Goal: Find specific page/section: Find specific page/section

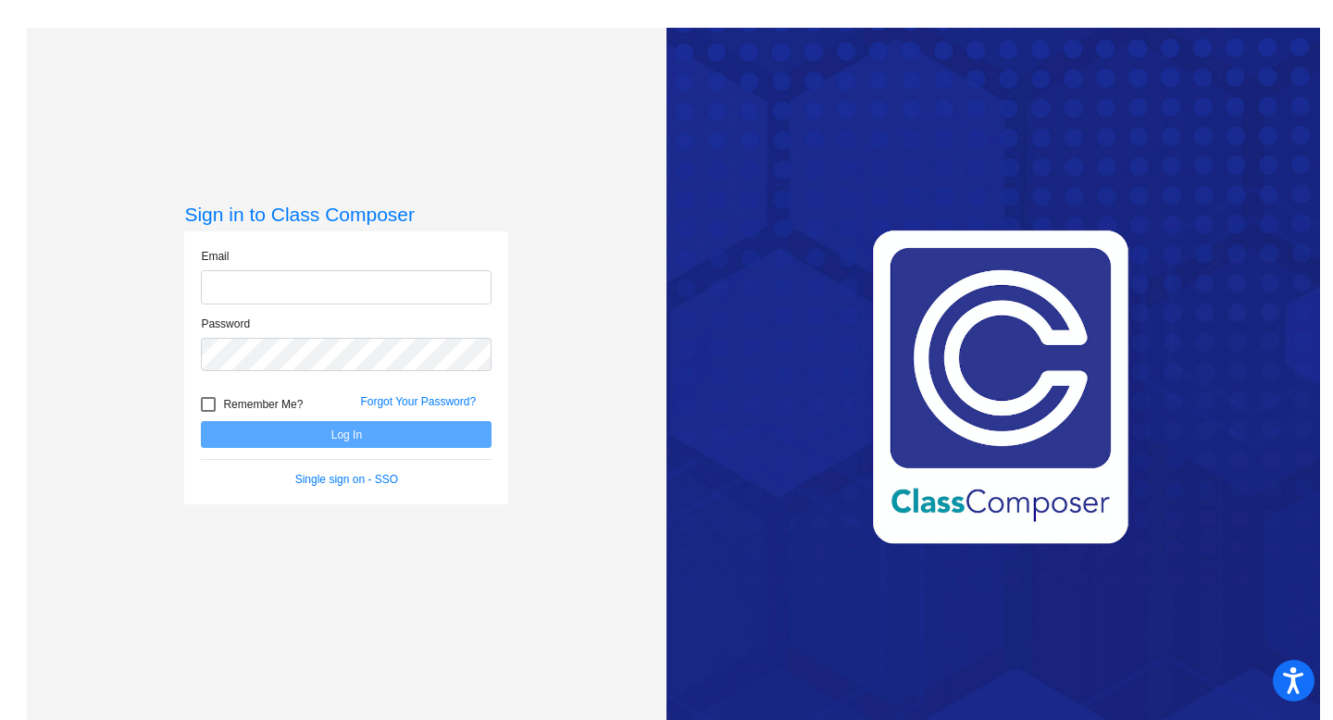
type input "[EMAIL_ADDRESS][DOMAIN_NAME]"
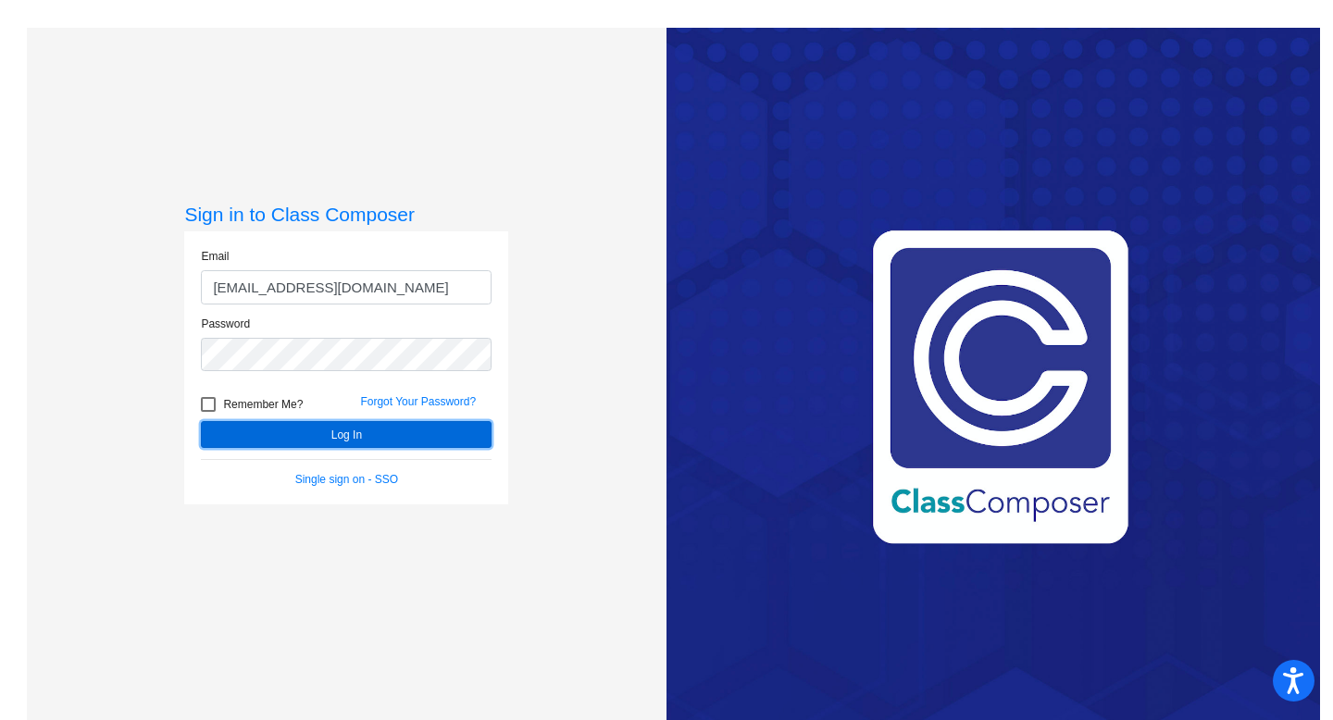
click at [290, 428] on button "Log In" at bounding box center [346, 434] width 291 height 27
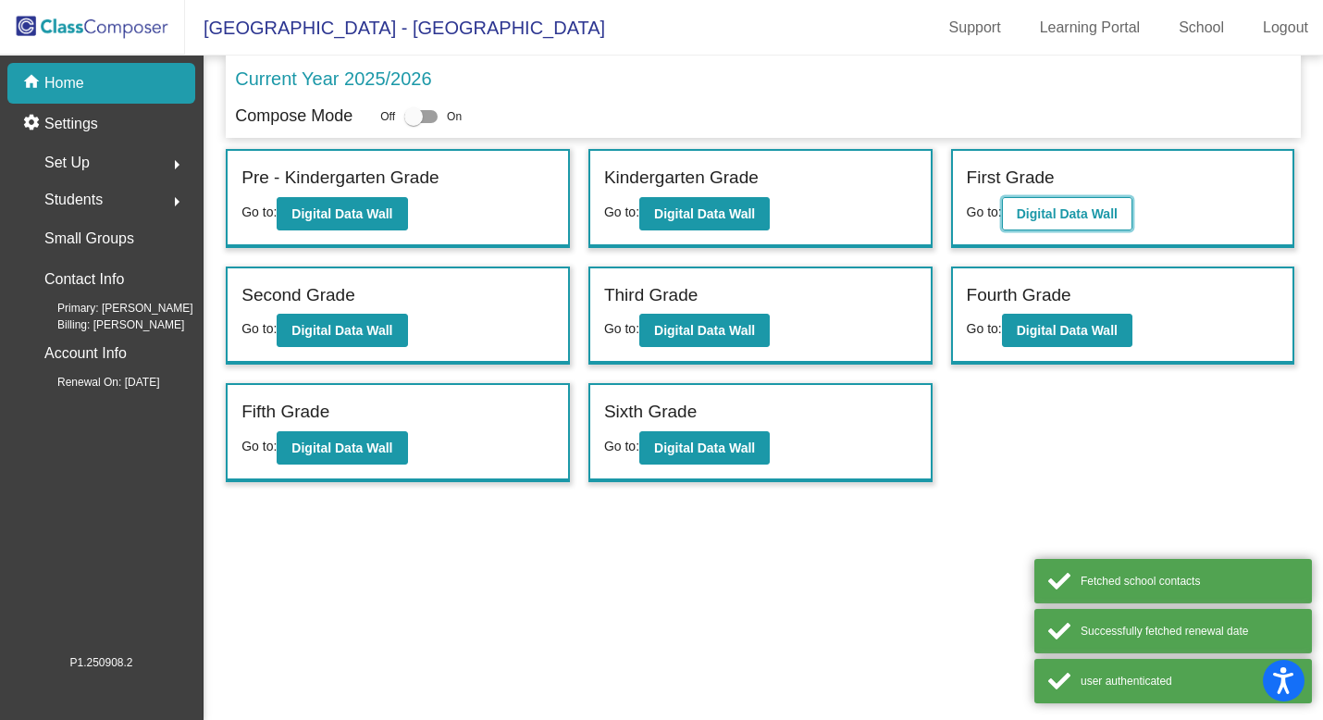
click at [1124, 214] on button "Digital Data Wall" at bounding box center [1067, 213] width 130 height 33
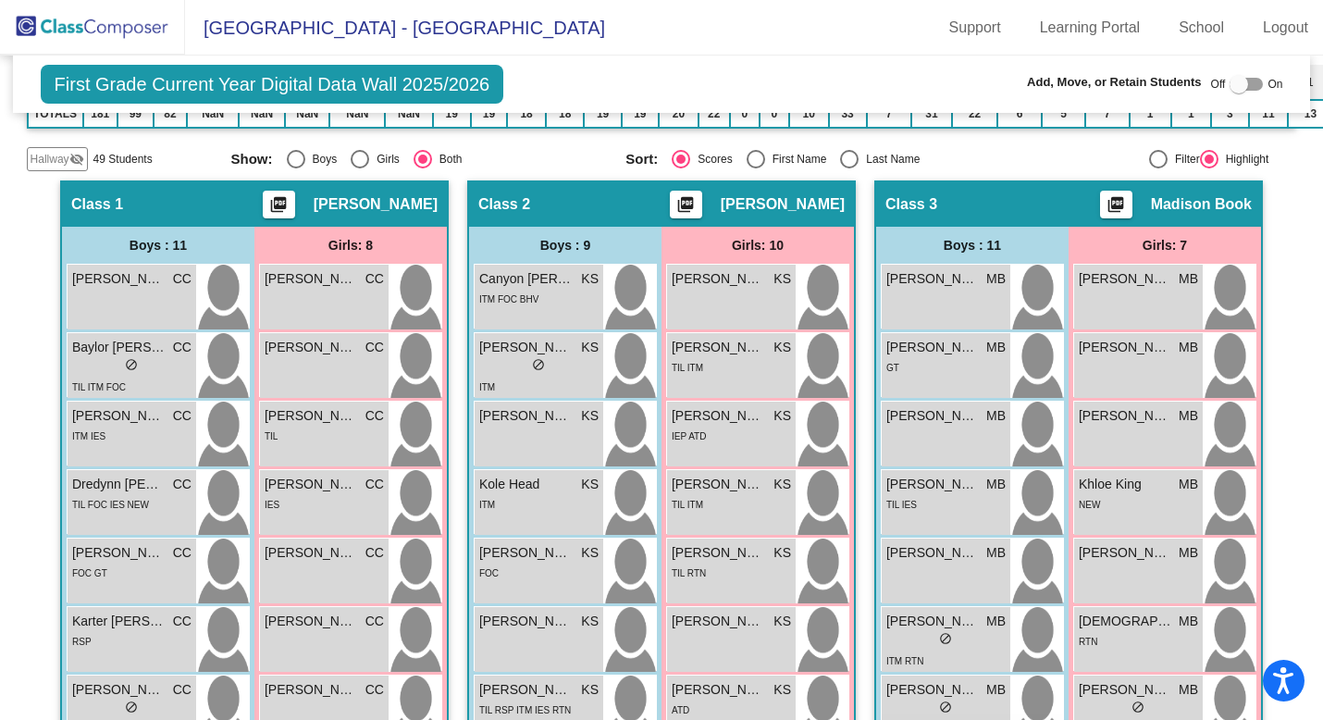
scroll to position [434, 0]
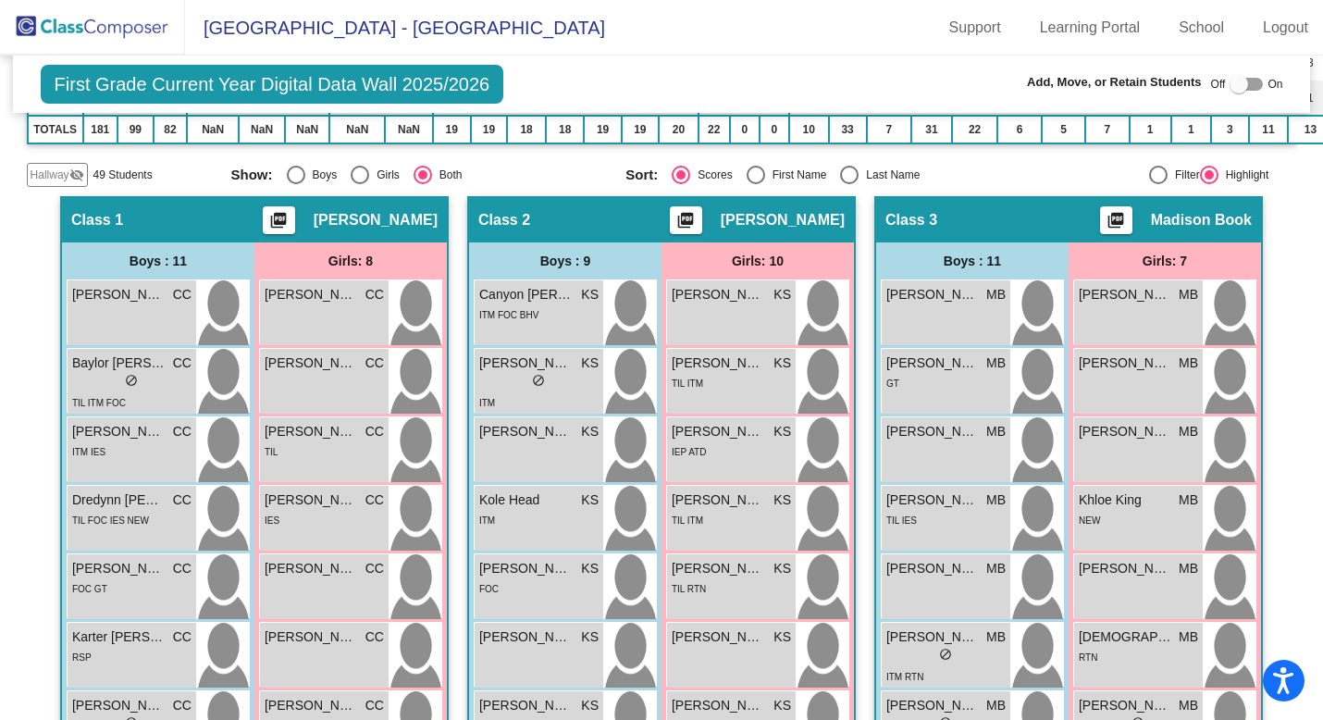
click at [51, 169] on span "Hallway" at bounding box center [50, 175] width 39 height 17
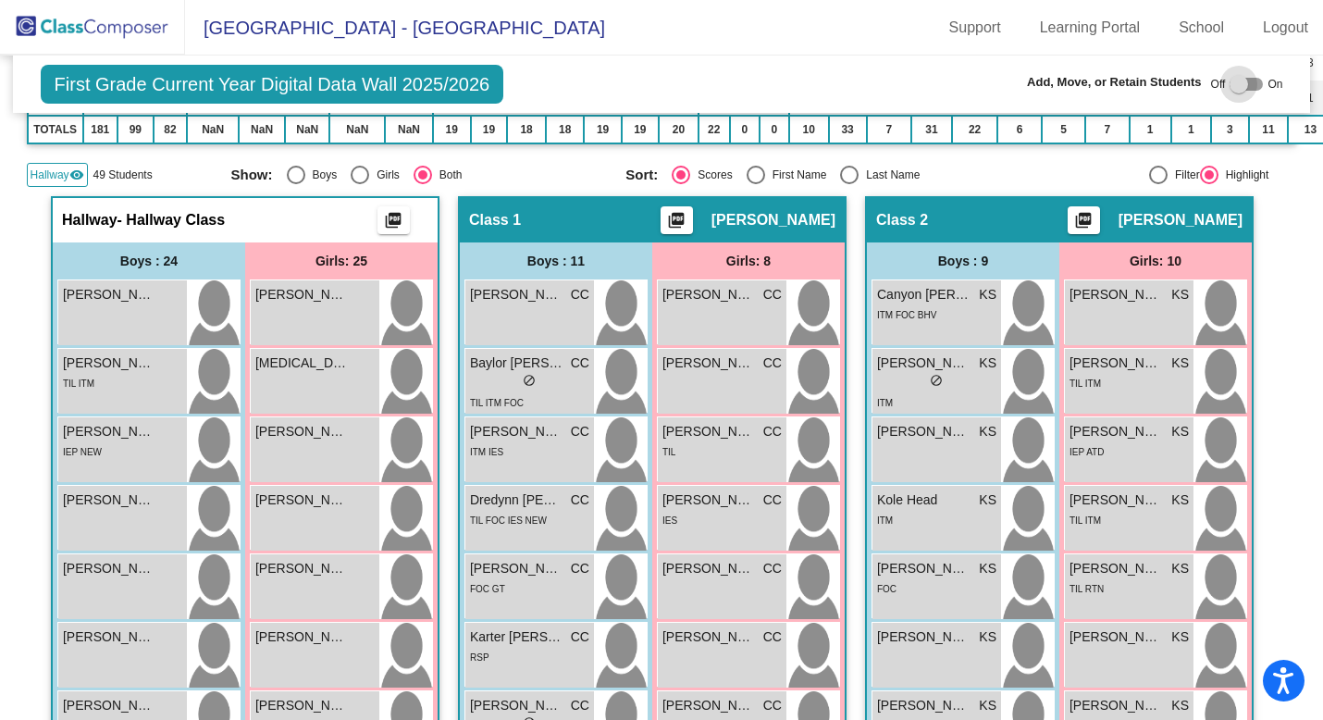
click at [1241, 84] on div at bounding box center [1246, 84] width 33 height 13
checkbox input "true"
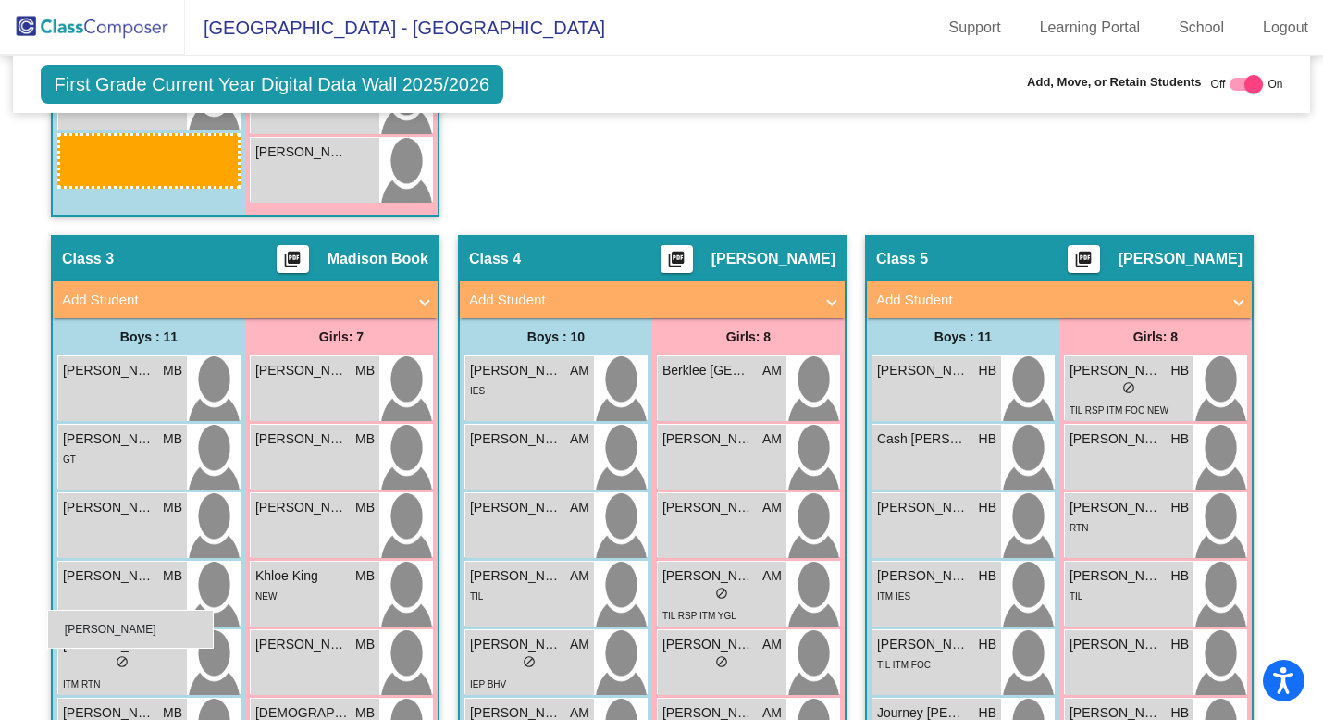
scroll to position [2201, 0]
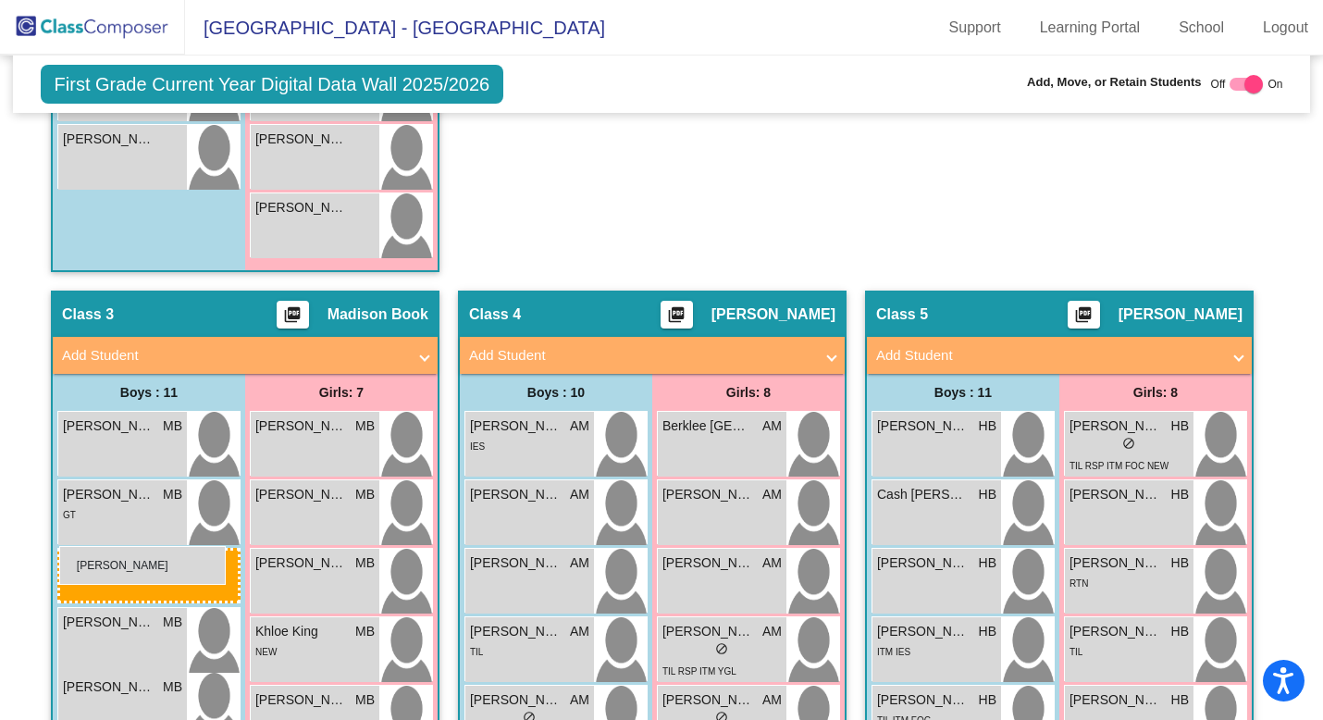
drag, startPoint x: 121, startPoint y: 303, endPoint x: 59, endPoint y: 546, distance: 251.1
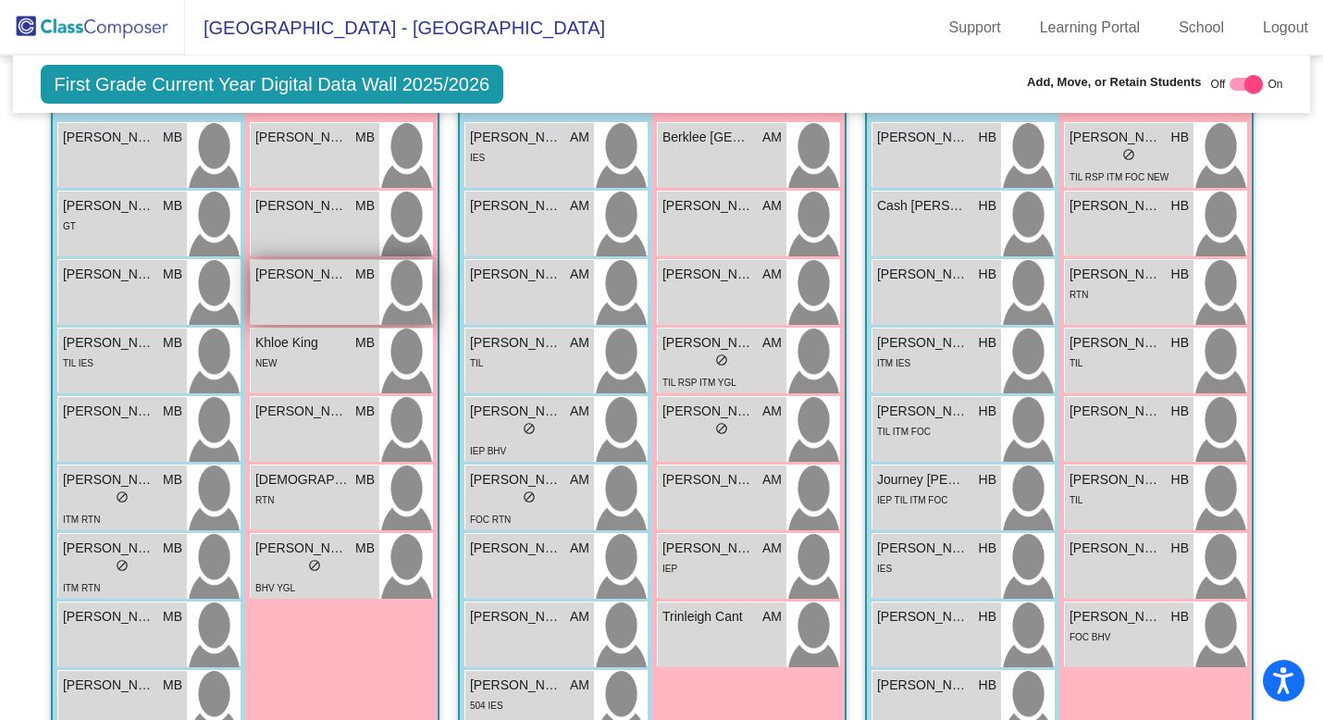
scroll to position [2491, 0]
